Goal: Task Accomplishment & Management: Use online tool/utility

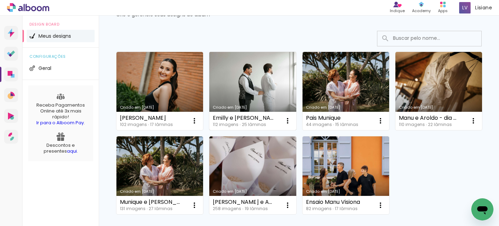
scroll to position [41, 0]
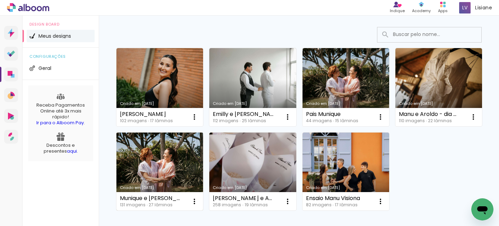
click at [158, 168] on link "Criado em [DATE]" at bounding box center [159, 172] width 87 height 78
